Goal: Navigation & Orientation: Find specific page/section

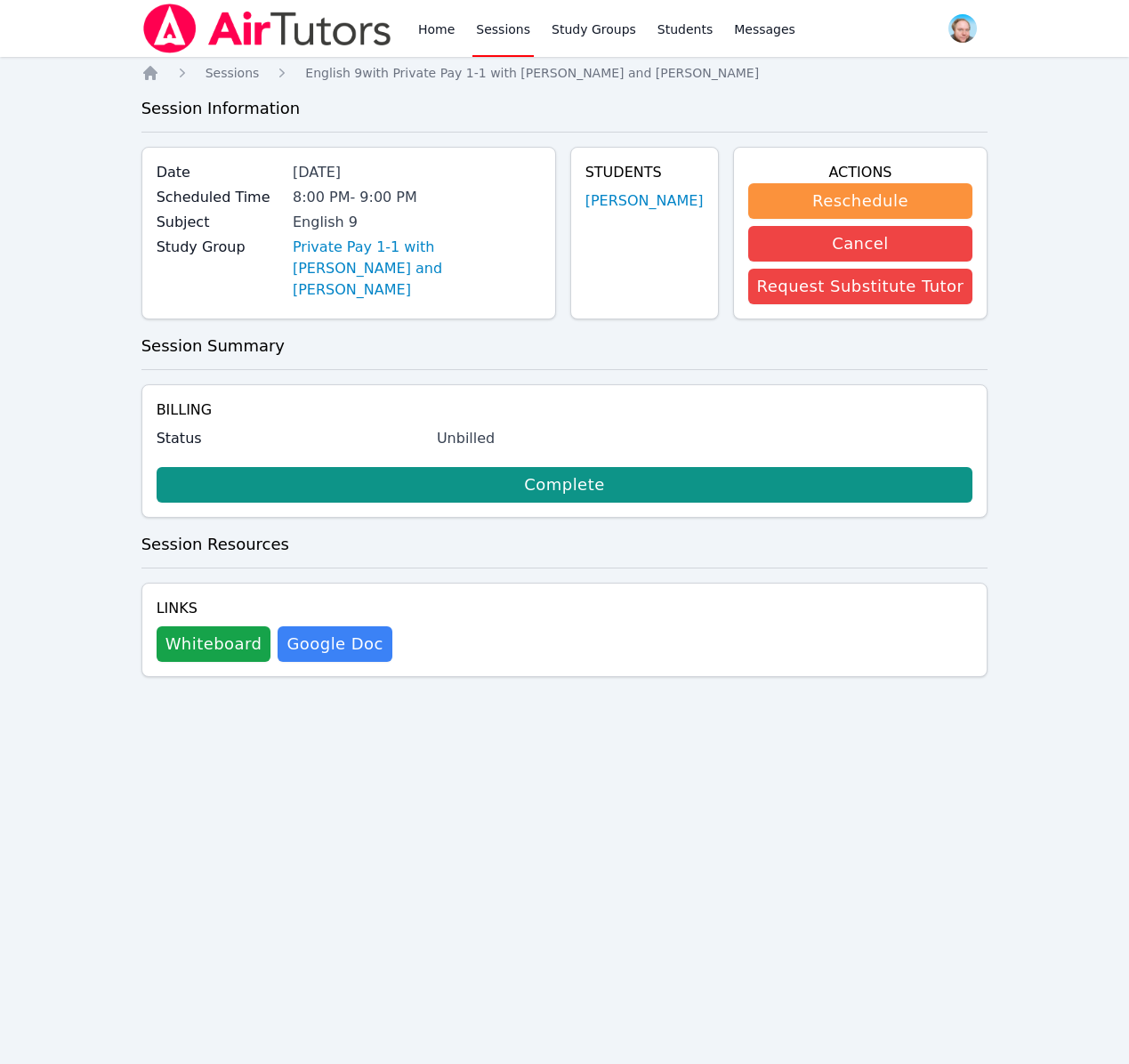
click at [485, 30] on link "Sessions" at bounding box center [503, 28] width 61 height 57
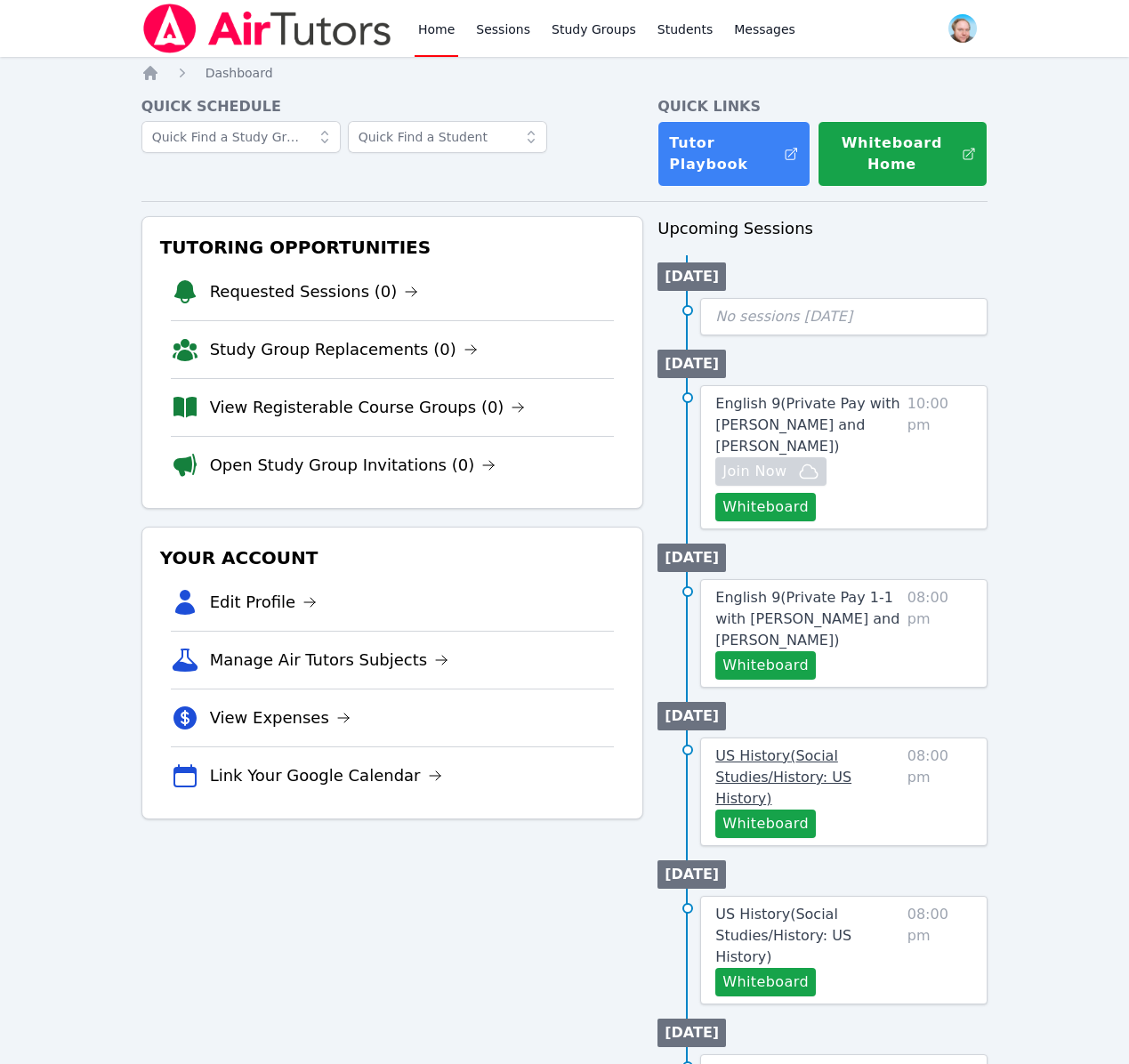
click at [780, 760] on span "US History ( Social Studies/History: US History )" at bounding box center [783, 776] width 136 height 59
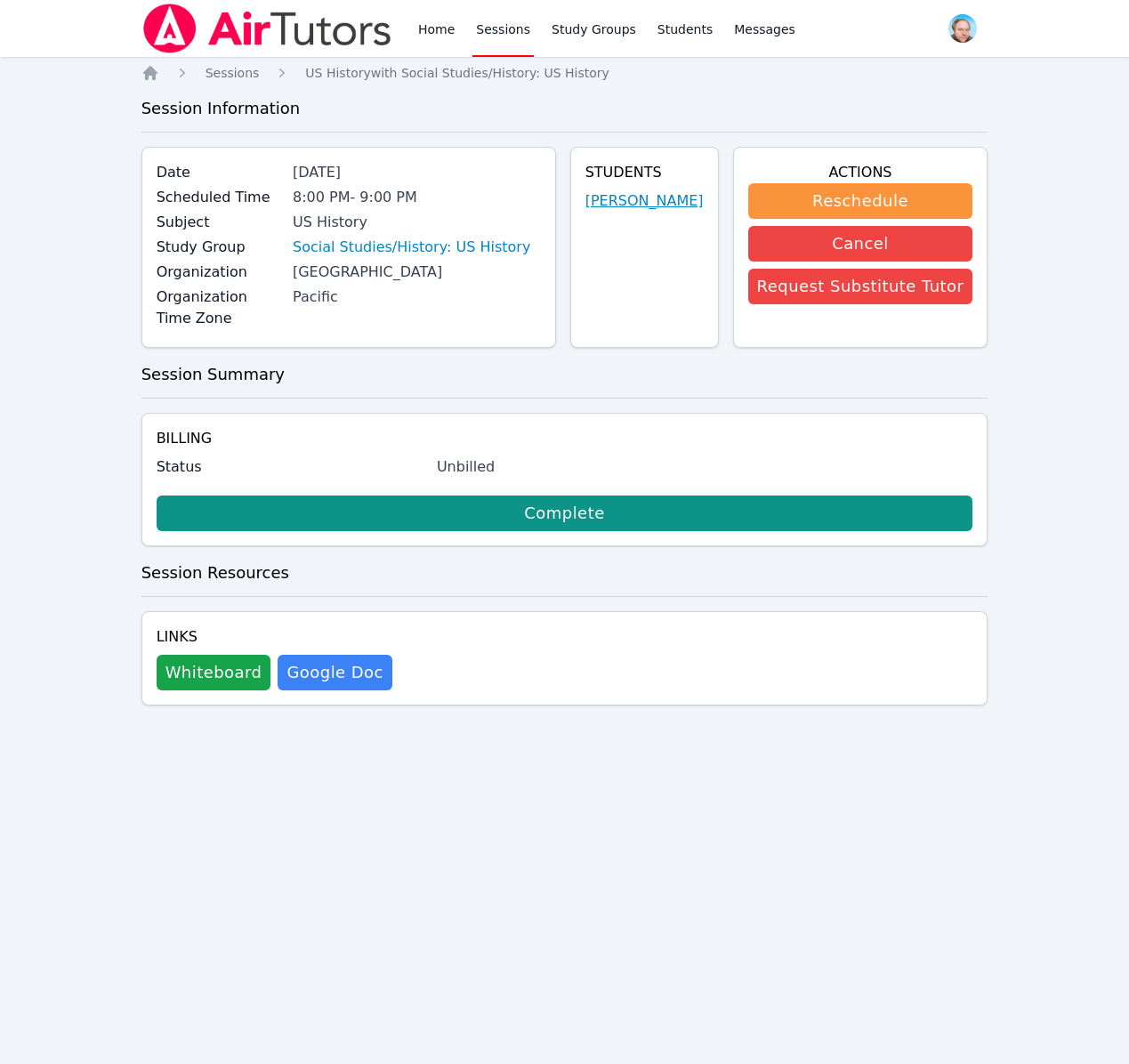
click at [632, 203] on link "[PERSON_NAME]" at bounding box center [644, 200] width 118 height 21
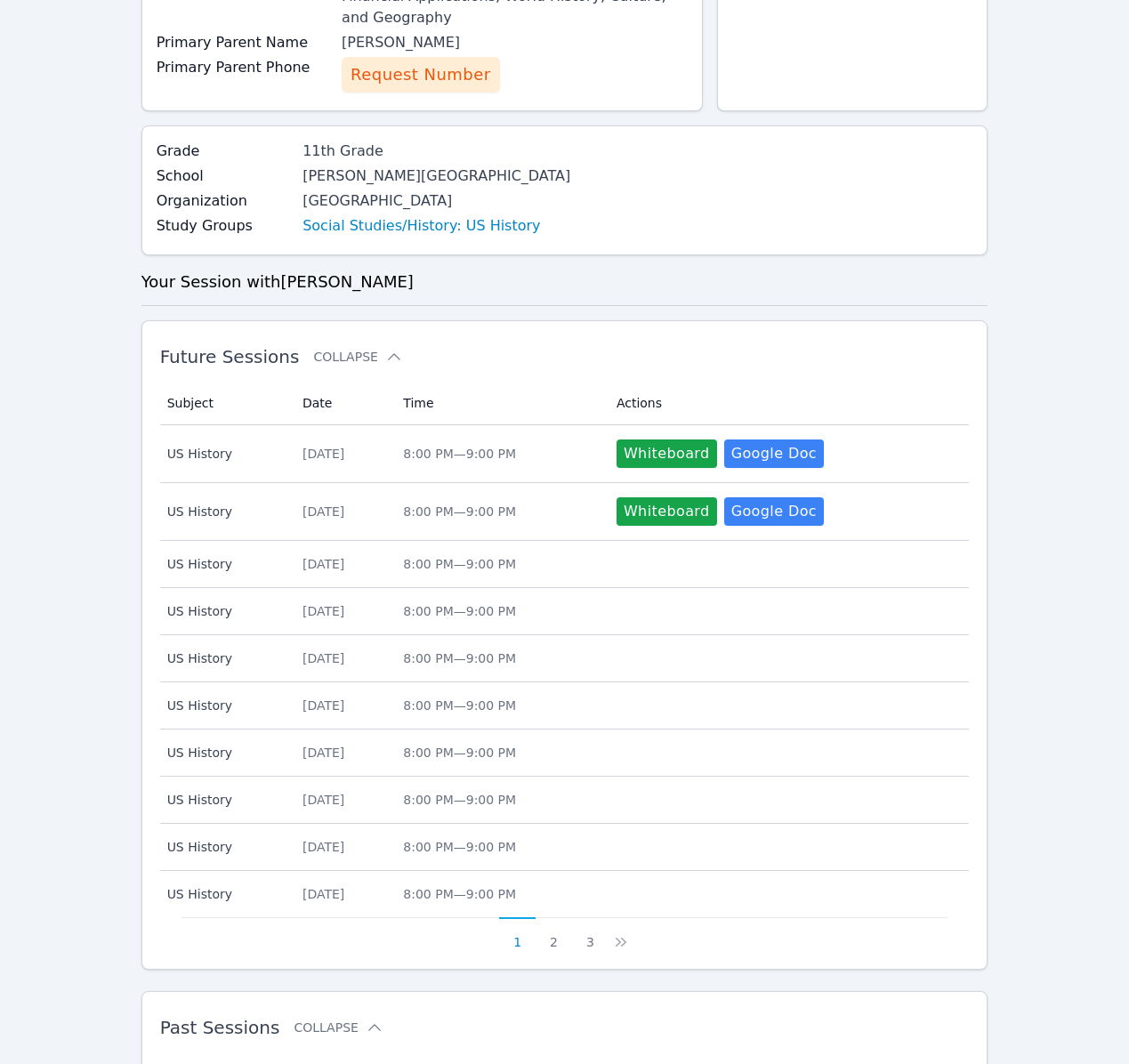
scroll to position [451, 0]
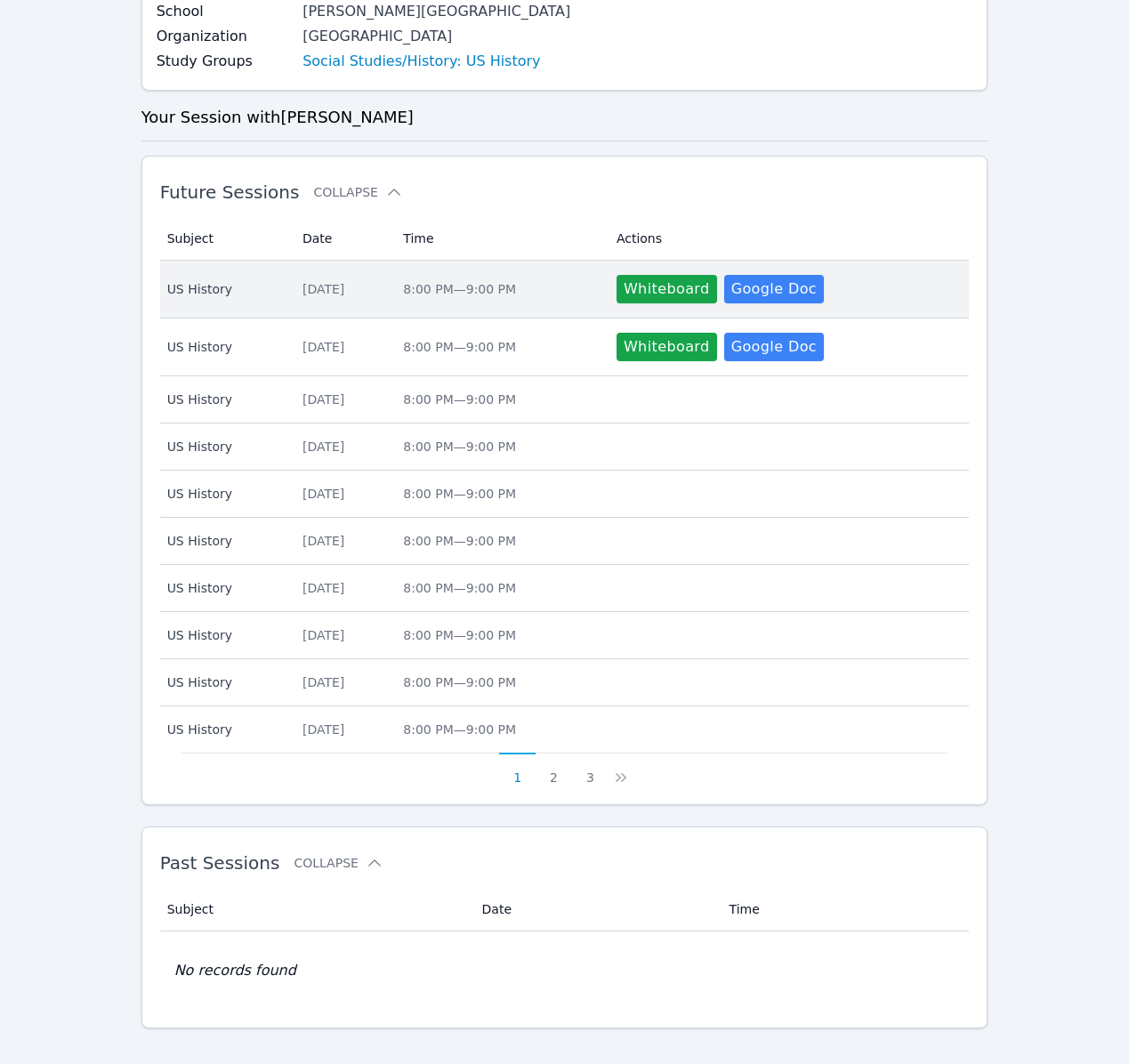
click at [218, 281] on span "US History" at bounding box center [224, 289] width 114 height 17
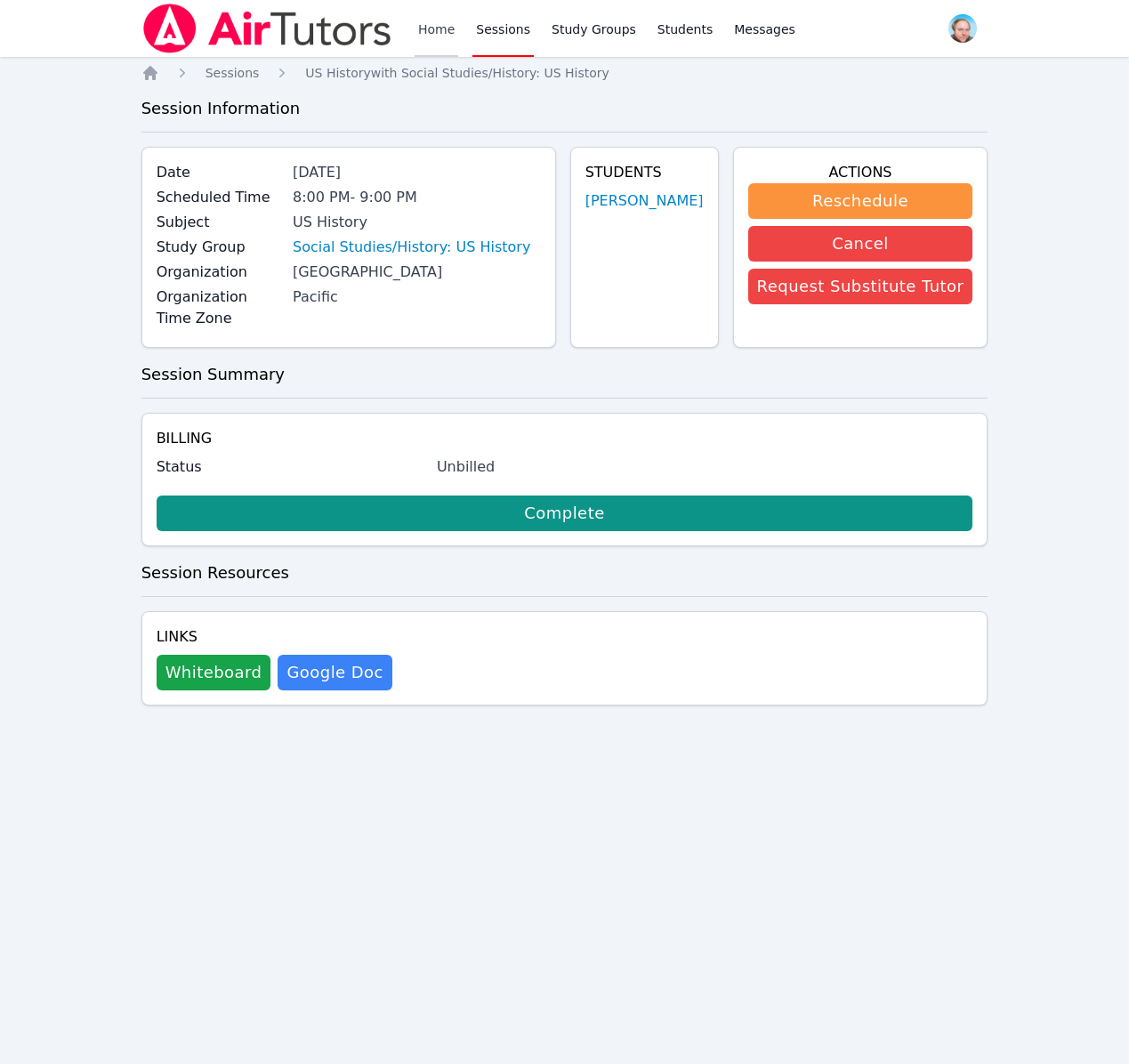
click at [431, 31] on link "Home" at bounding box center [436, 28] width 44 height 57
